Goal: Task Accomplishment & Management: Use online tool/utility

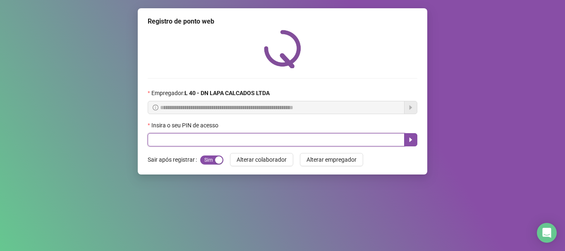
click at [239, 137] on input "text" at bounding box center [276, 139] width 257 height 13
type input "*****"
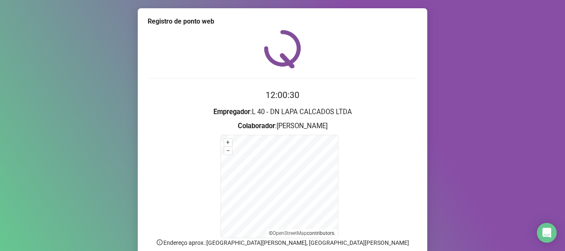
scroll to position [69, 0]
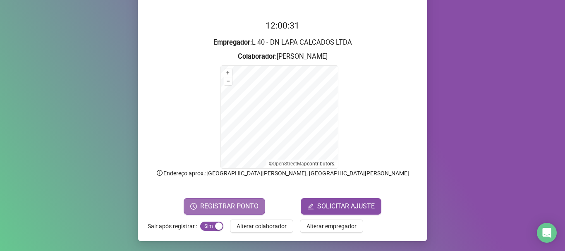
click at [214, 205] on span "REGISTRAR PONTO" at bounding box center [229, 206] width 58 height 10
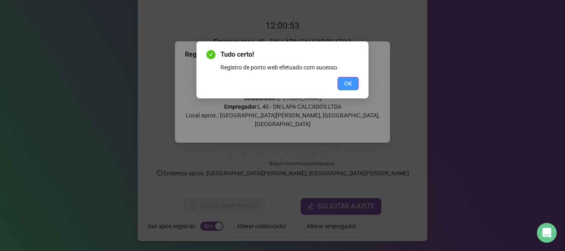
click at [346, 82] on span "OK" at bounding box center [348, 83] width 8 height 9
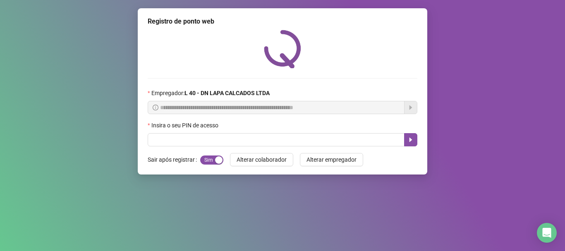
scroll to position [0, 0]
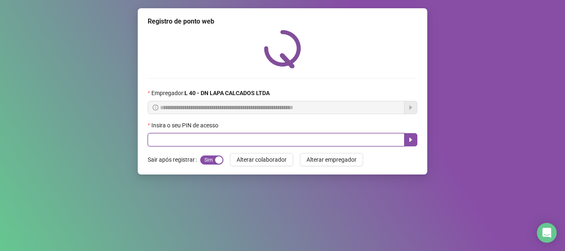
click at [196, 140] on input "text" at bounding box center [276, 139] width 257 height 13
type input "*****"
click at [413, 143] on icon "caret-right" at bounding box center [410, 139] width 7 height 7
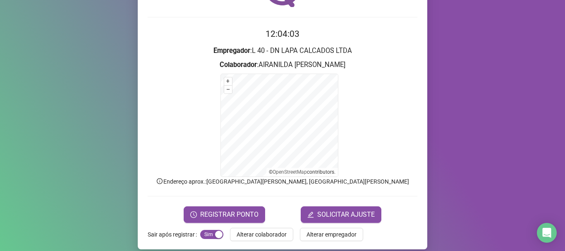
scroll to position [69, 0]
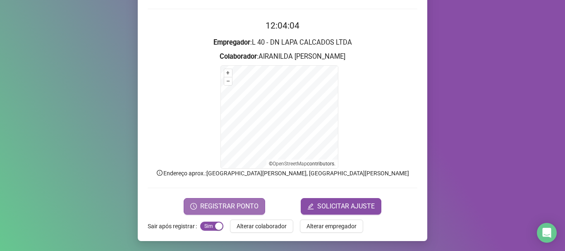
click at [233, 210] on span "REGISTRAR PONTO" at bounding box center [229, 206] width 58 height 10
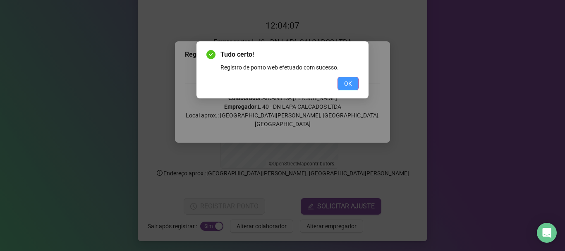
click at [350, 79] on span "OK" at bounding box center [348, 83] width 8 height 9
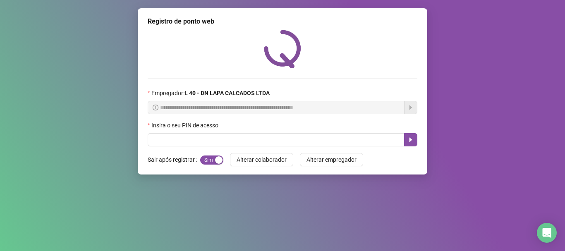
scroll to position [0, 0]
